Goal: Task Accomplishment & Management: Find specific page/section

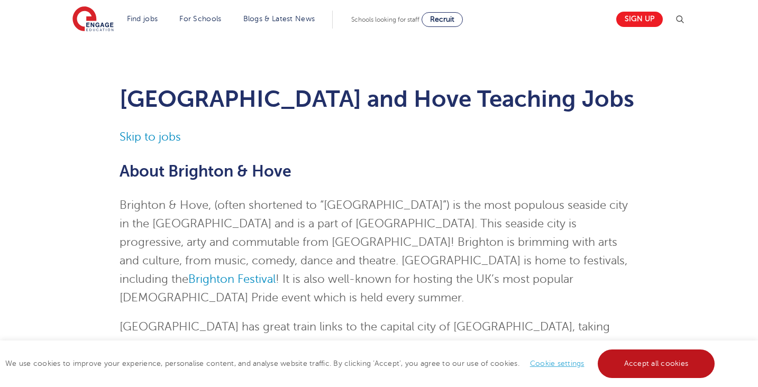
click at [635, 359] on link "Accept all cookies" at bounding box center [656, 364] width 117 height 29
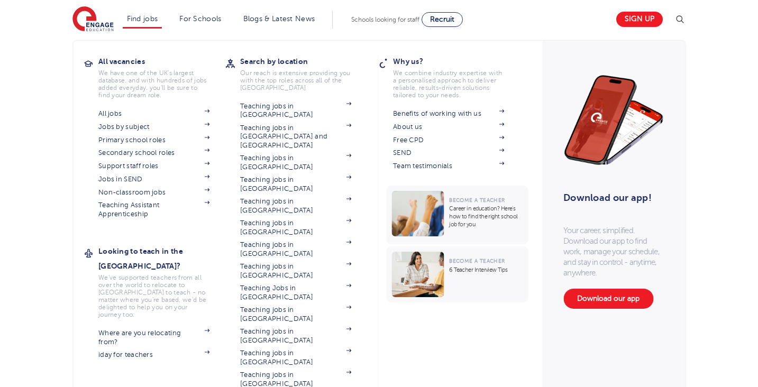
click at [110, 62] on h3 "All vacancies" at bounding box center [161, 61] width 127 height 15
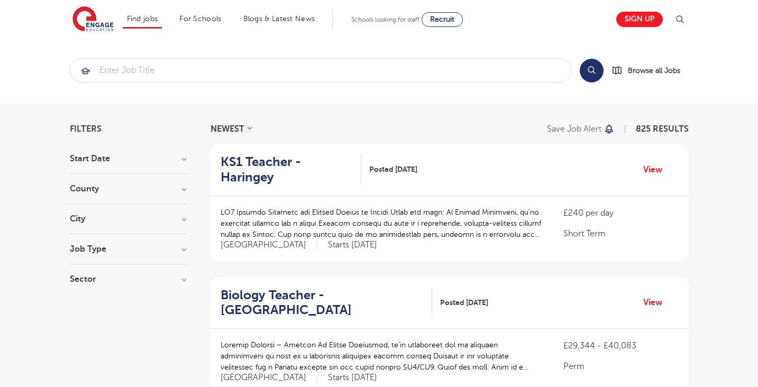
scroll to position [1, 0]
click at [183, 189] on h3 "County" at bounding box center [128, 189] width 116 height 8
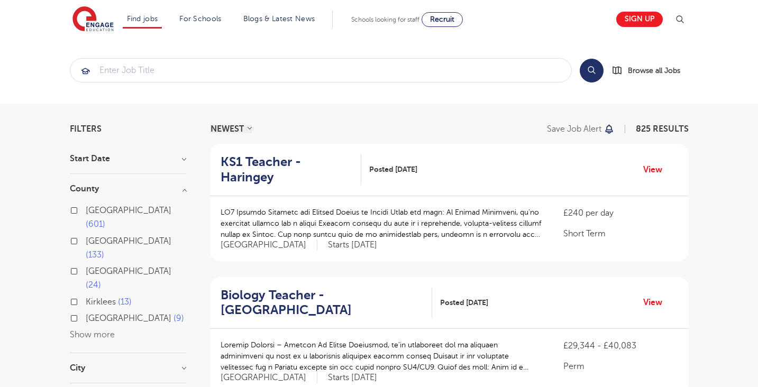
click at [99, 314] on span "[GEOGRAPHIC_DATA]" at bounding box center [129, 319] width 86 height 10
click at [93, 314] on input "[GEOGRAPHIC_DATA] 9" at bounding box center [89, 317] width 7 height 7
